Goal: Task Accomplishment & Management: Manage account settings

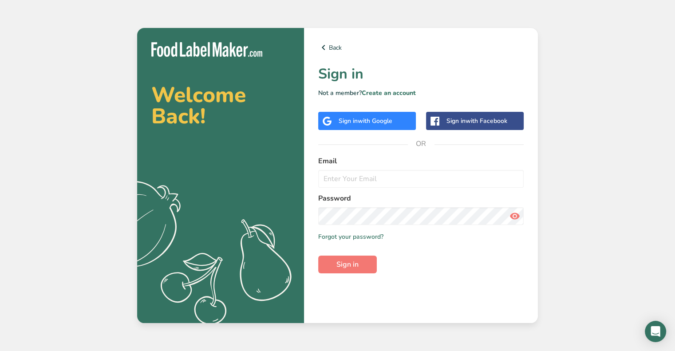
click at [386, 122] on span "with Google" at bounding box center [375, 121] width 35 height 8
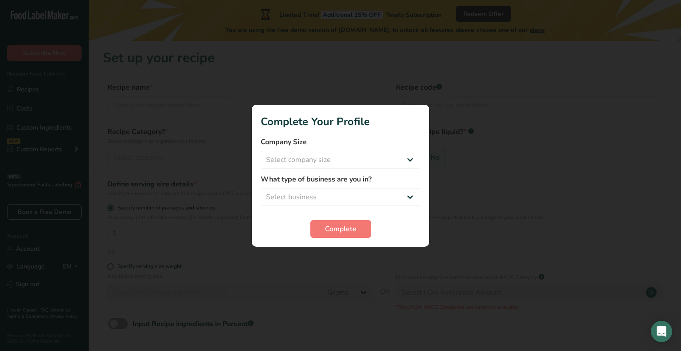
click at [485, 208] on div at bounding box center [340, 175] width 681 height 351
click at [400, 161] on select "Select company size Fewer than 10 Employees 10 to 50 Employees 51 to 500 Employ…" at bounding box center [341, 160] width 160 height 18
select select "2"
click at [261, 151] on select "Select company size Fewer than 10 Employees 10 to 50 Employees 51 to 500 Employ…" at bounding box center [341, 160] width 160 height 18
click at [376, 193] on select "Select business Packaged Food Manufacturer Restaurant & Cafe Bakery Meal Plans …" at bounding box center [341, 197] width 160 height 18
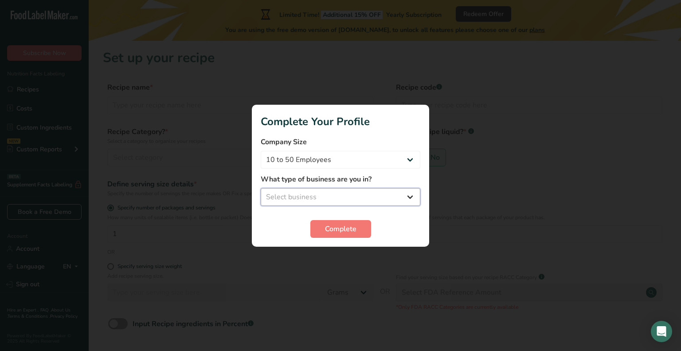
select select "1"
click at [261, 188] on select "Select business Packaged Food Manufacturer Restaurant & Cafe Bakery Meal Plans …" at bounding box center [341, 197] width 160 height 18
click at [321, 233] on button "Complete" at bounding box center [341, 229] width 61 height 18
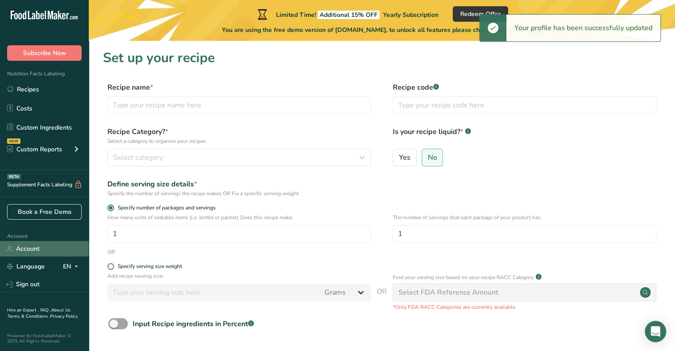
click at [57, 252] on link "Account" at bounding box center [44, 249] width 89 height 16
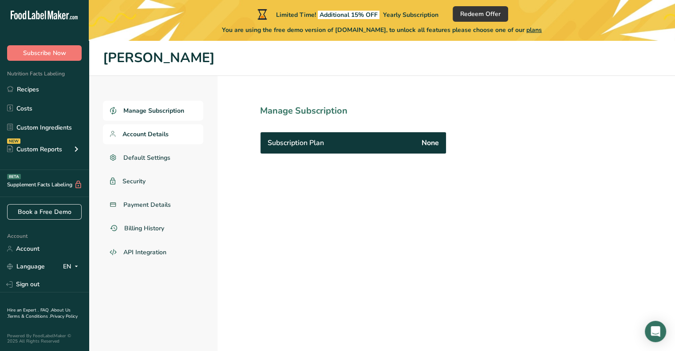
click at [158, 134] on span "Account Details" at bounding box center [145, 134] width 46 height 9
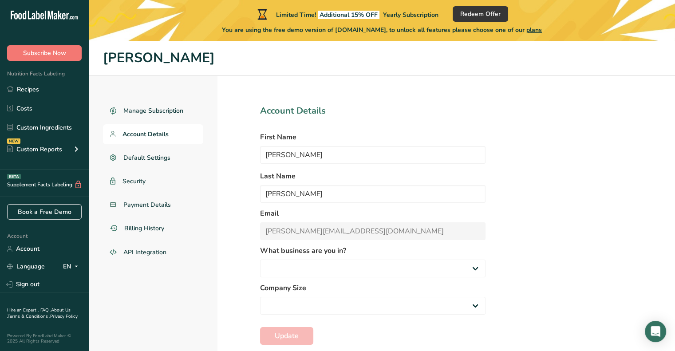
select select "1"
select select "2"
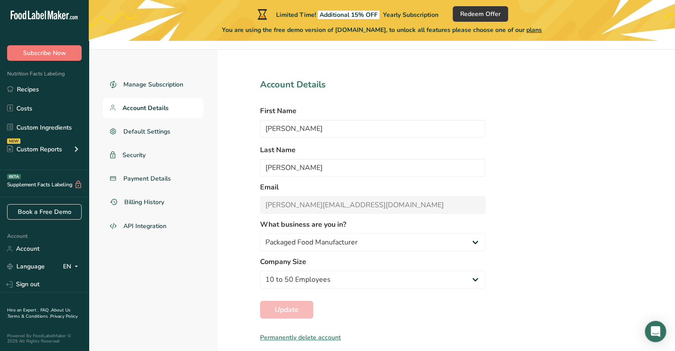
scroll to position [41, 0]
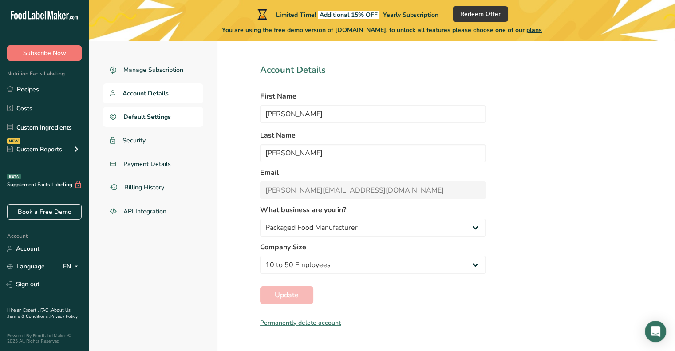
click at [167, 115] on span "Default Settings" at bounding box center [146, 116] width 47 height 9
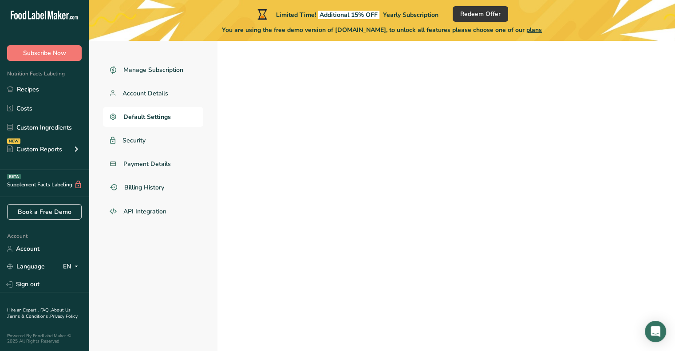
select select
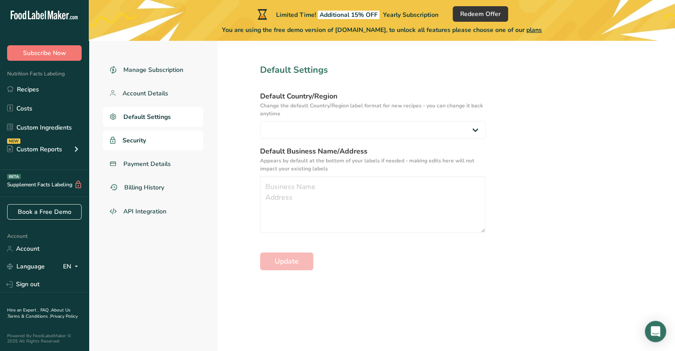
click at [177, 142] on link "Security" at bounding box center [153, 140] width 100 height 20
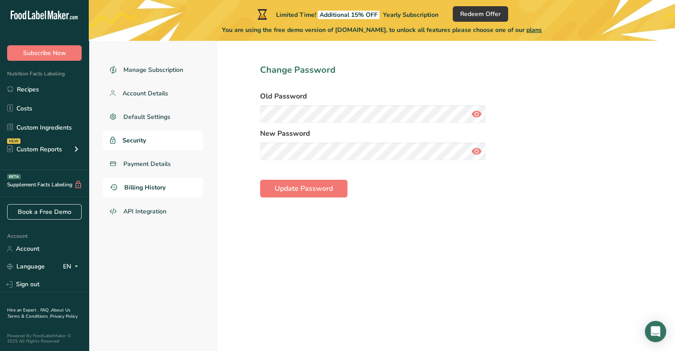
click at [162, 193] on link "Billing History" at bounding box center [153, 187] width 100 height 20
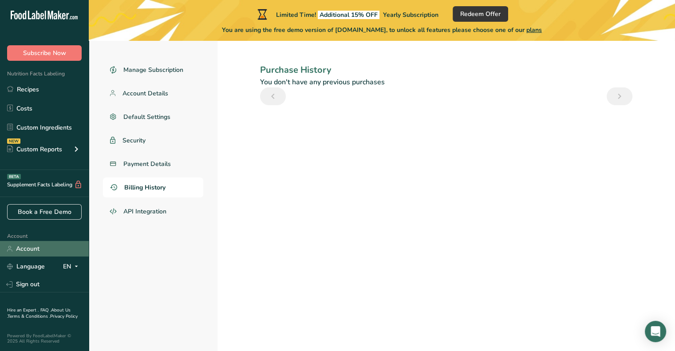
click at [24, 253] on link "Account" at bounding box center [44, 249] width 89 height 16
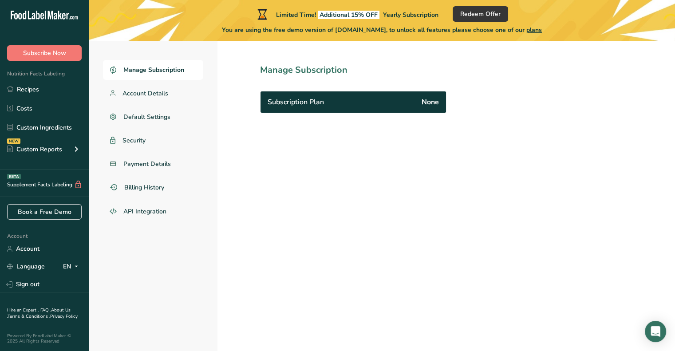
click at [339, 106] on div "Subscription Plan None" at bounding box center [352, 101] width 185 height 21
